Goal: Find specific page/section: Find specific page/section

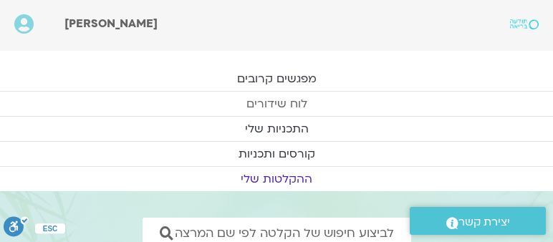
click at [275, 98] on link "לוח שידורים" at bounding box center [276, 104] width 553 height 24
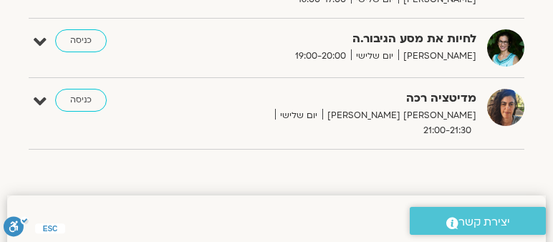
scroll to position [737, 0]
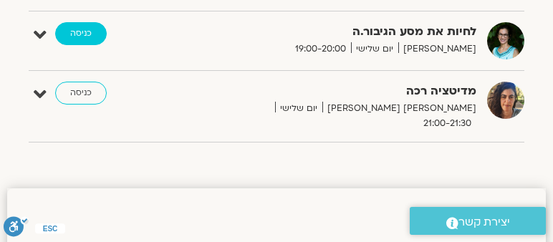
click at [85, 25] on link "כניסה" at bounding box center [81, 33] width 52 height 23
